Goal: Information Seeking & Learning: Learn about a topic

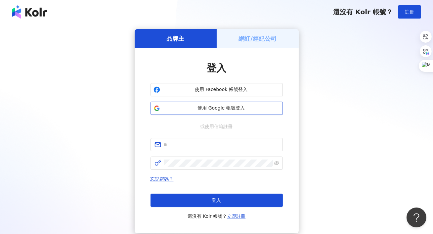
click at [201, 103] on button "使用 Google 帳號登入" at bounding box center [217, 108] width 132 height 13
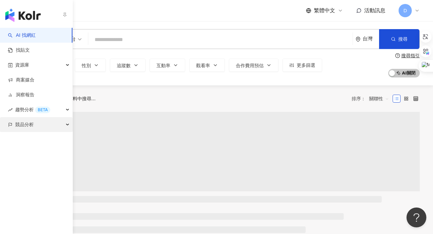
click at [15, 127] on div "競品分析" at bounding box center [36, 124] width 72 height 15
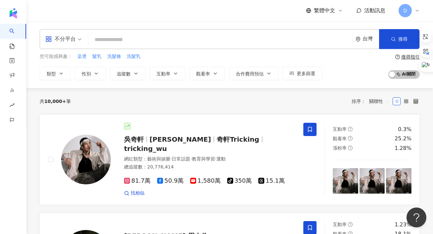
click at [134, 89] on div "共 10,000+ 筆 排序： 關聯性" at bounding box center [230, 101] width 380 height 26
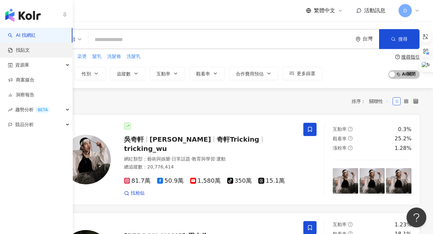
click at [22, 50] on link "找貼文" at bounding box center [19, 50] width 22 height 7
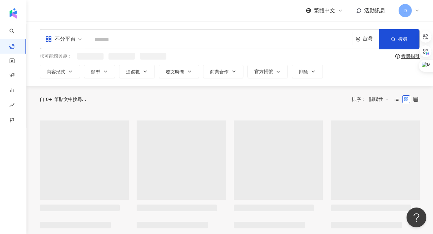
click at [235, 79] on div "不分平台 台灣 搜尋 您可能感興趣： 搜尋指引 內容形式 類型 追蹤數 發文時間 商業合作 官方帳號 排除" at bounding box center [229, 53] width 407 height 65
click at [231, 76] on button "商業合作" at bounding box center [223, 71] width 40 height 13
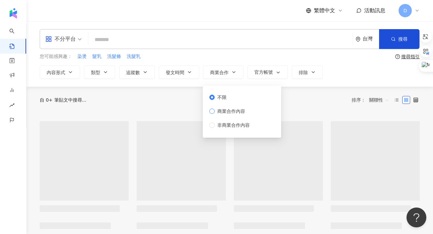
click at [220, 109] on span "商業合作內容" at bounding box center [231, 111] width 33 height 7
click at [334, 79] on div "不分平台 台灣 搜尋 您可能感興趣： 染燙 髮乳 洗髮條 洗髮乳 搜尋指引 內容形式 類型 追蹤數 發文時間 商業合作 官方帳號 排除 不限 商業合作內容 非…" at bounding box center [229, 54] width 407 height 66
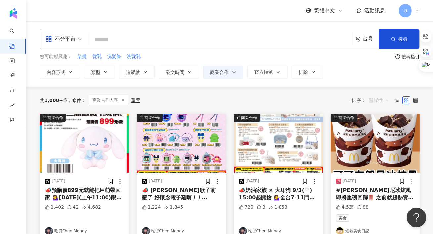
click at [380, 98] on span "關聯性" at bounding box center [379, 100] width 20 height 11
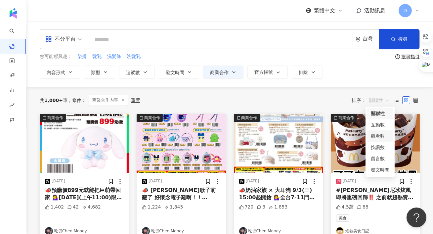
click at [379, 137] on div "觀看數" at bounding box center [380, 135] width 19 height 7
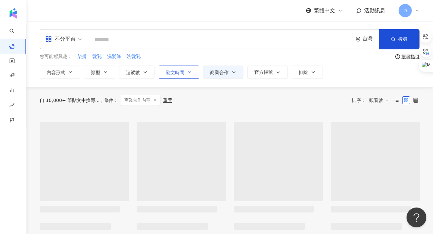
click at [172, 71] on span "發文時間" at bounding box center [175, 72] width 19 height 5
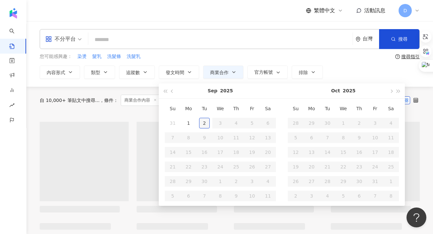
type input "**********"
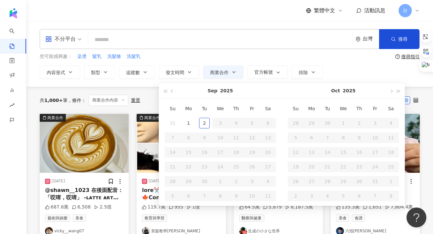
click at [274, 55] on div "您可能感興趣： 染燙 髮乳 洗髮條 洗髮乳" at bounding box center [216, 56] width 353 height 7
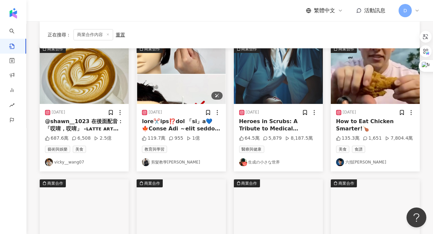
scroll to position [71, 0]
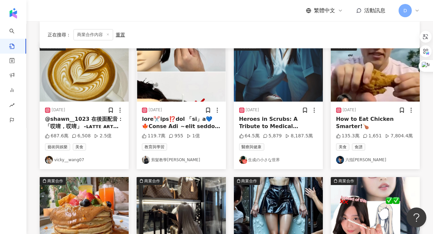
click at [96, 119] on div "@shawn__1023 在後面配音：「哎唷，哎唷」 -ʟᴀᴛᴛᴇ ᴀʀᴛ ᴛᴜᴛᴏʀɪᴀʟ- ᴄᴏғғᴇᴇ ᴍᴀᴄʜɪɴᴇ : ʟᴀᴍᴀʀᴢᴏᴄᴄᴏ ʟɪɴ…" at bounding box center [84, 122] width 78 height 15
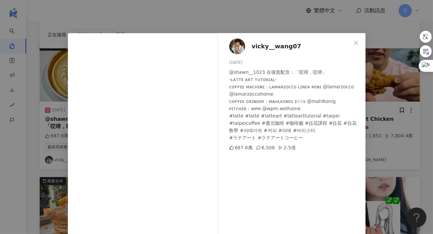
click at [383, 101] on div "vicky__wang07 [DATE] @shawn__1023 在後面配音：「哎唷，哎唷」 -ʟᴀᴛᴛᴇ ᴀʀᴛ ᴛᴜᴛᴏʀɪᴀʟ- ᴄᴏғғᴇᴇ ᴍᴀᴄ…" at bounding box center [216, 117] width 433 height 234
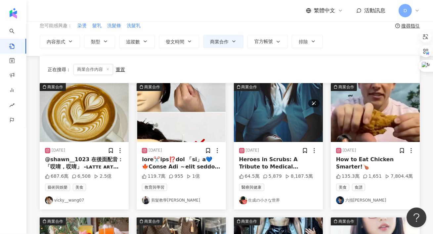
scroll to position [0, 0]
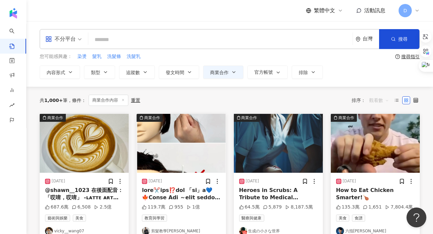
click at [377, 101] on span "觀看數" at bounding box center [379, 100] width 20 height 11
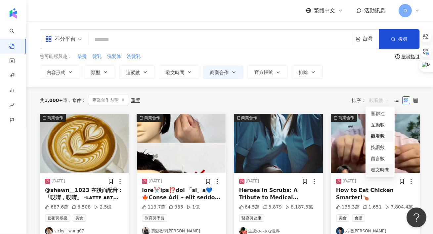
click at [380, 169] on div "發文時間" at bounding box center [380, 169] width 19 height 7
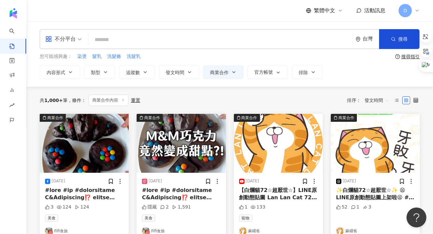
click at [375, 97] on span "發文時間" at bounding box center [377, 100] width 24 height 11
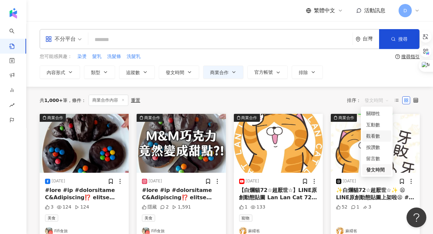
click at [373, 137] on div "觀看數" at bounding box center [376, 135] width 21 height 7
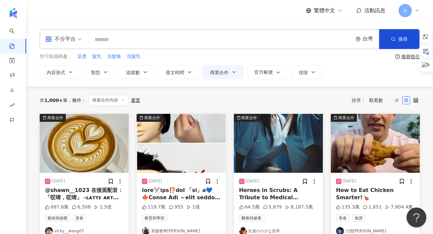
click at [378, 102] on span "觀看數" at bounding box center [379, 100] width 20 height 11
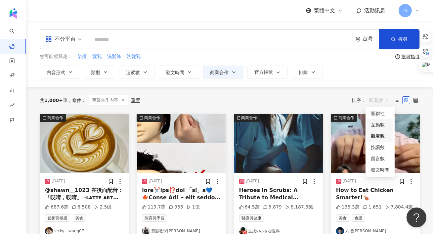
click at [386, 121] on div "互動數" at bounding box center [380, 124] width 26 height 11
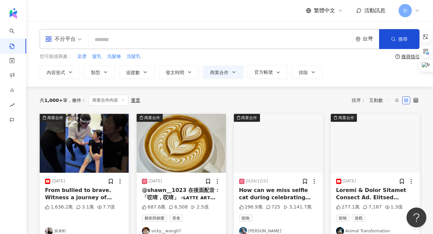
click at [384, 101] on span "互動數" at bounding box center [379, 100] width 20 height 11
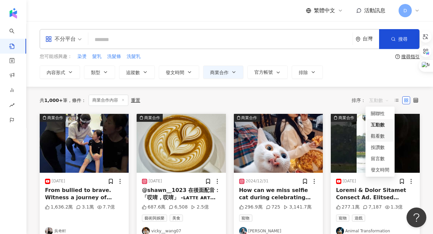
click at [383, 137] on div "觀看數" at bounding box center [380, 135] width 19 height 7
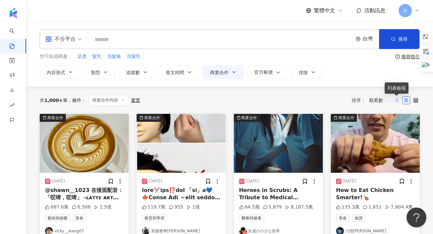
click at [395, 99] on icon at bounding box center [396, 100] width 5 height 5
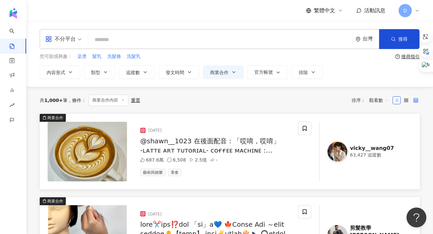
click at [412, 99] on label at bounding box center [416, 100] width 8 height 8
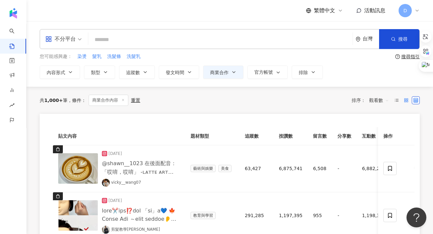
click at [407, 100] on rect at bounding box center [407, 98] width 1 height 1
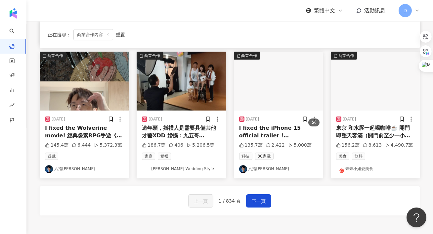
scroll to position [332, 0]
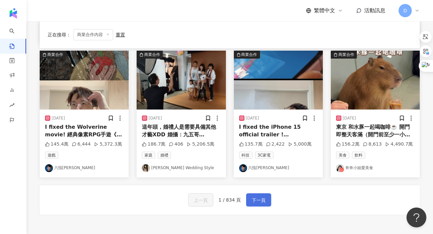
click at [249, 201] on button "下一頁" at bounding box center [258, 199] width 25 height 13
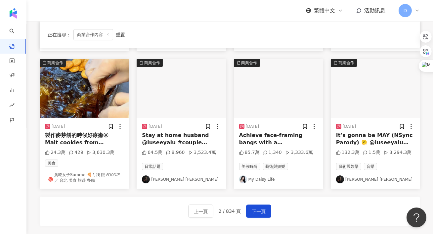
scroll to position [336, 0]
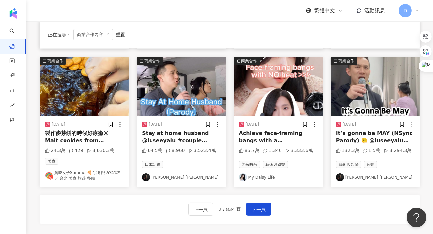
click at [170, 138] on div "Stay at home husband @luseeyalu #couple #comedy #parody #relationship #stayatho…" at bounding box center [181, 137] width 78 height 15
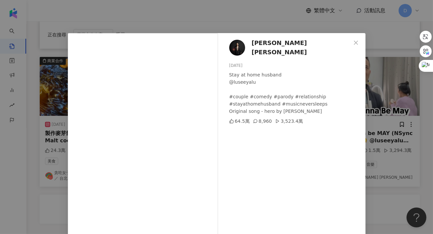
click at [255, 48] on span "[PERSON_NAME] [PERSON_NAME]" at bounding box center [301, 47] width 99 height 19
click at [352, 42] on span "Close" at bounding box center [355, 42] width 13 height 5
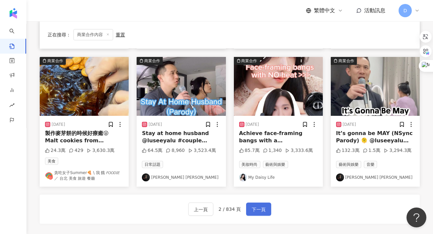
click at [252, 207] on span "下一頁" at bounding box center [259, 210] width 14 height 8
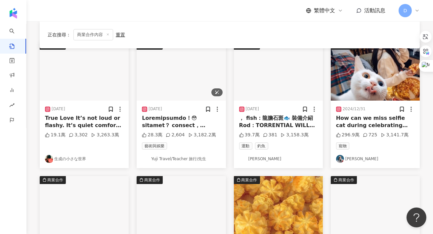
scroll to position [74, 0]
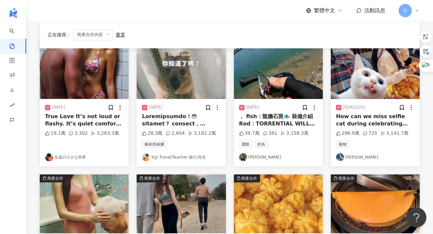
click at [195, 120] on div at bounding box center [181, 120] width 78 height 15
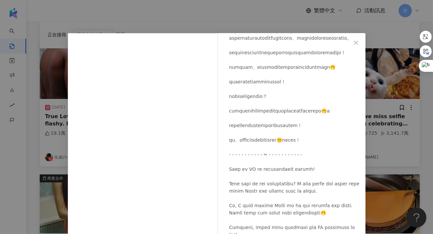
scroll to position [315, 0]
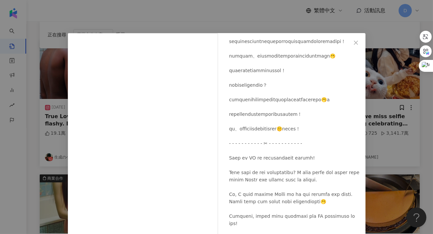
click at [388, 133] on div "Yuji Travel/Teacher 旅行/先生 [DATE] 28.3萬 2,604 3,182.2萬 查看原始貼文" at bounding box center [216, 117] width 433 height 234
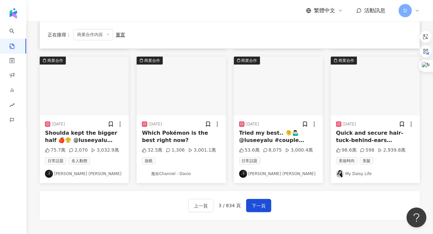
scroll to position [333, 0]
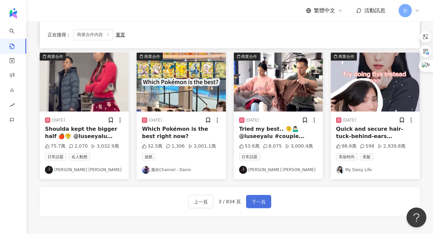
click at [254, 198] on span "下一頁" at bounding box center [259, 202] width 14 height 8
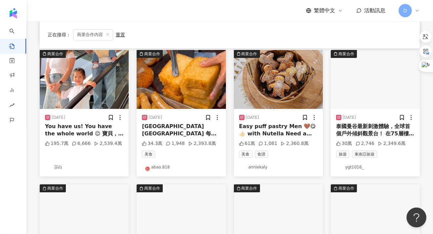
scroll to position [213, 0]
